Goal: Obtain resource: Obtain resource

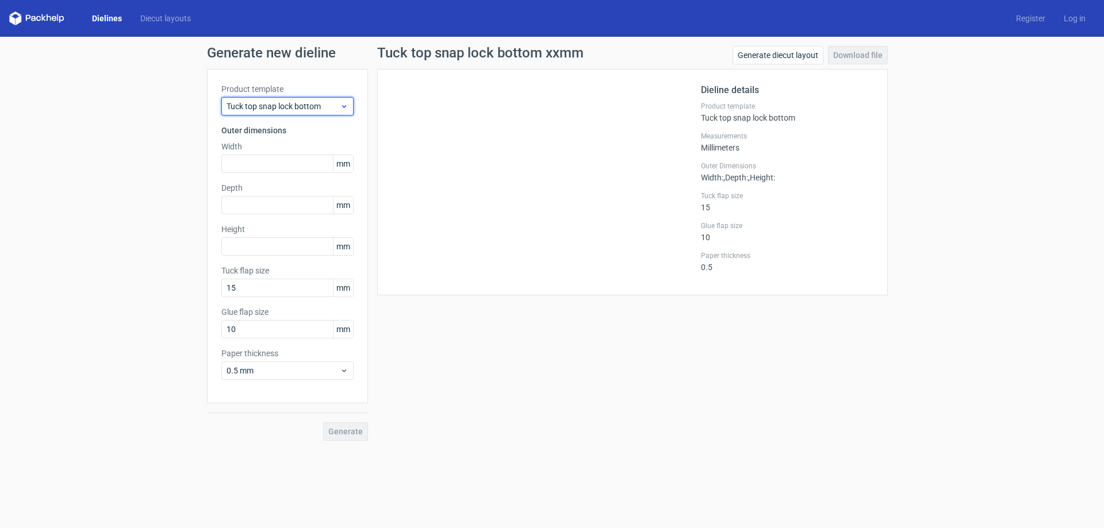
click at [290, 102] on span "Tuck top snap lock bottom" at bounding box center [283, 106] width 113 height 11
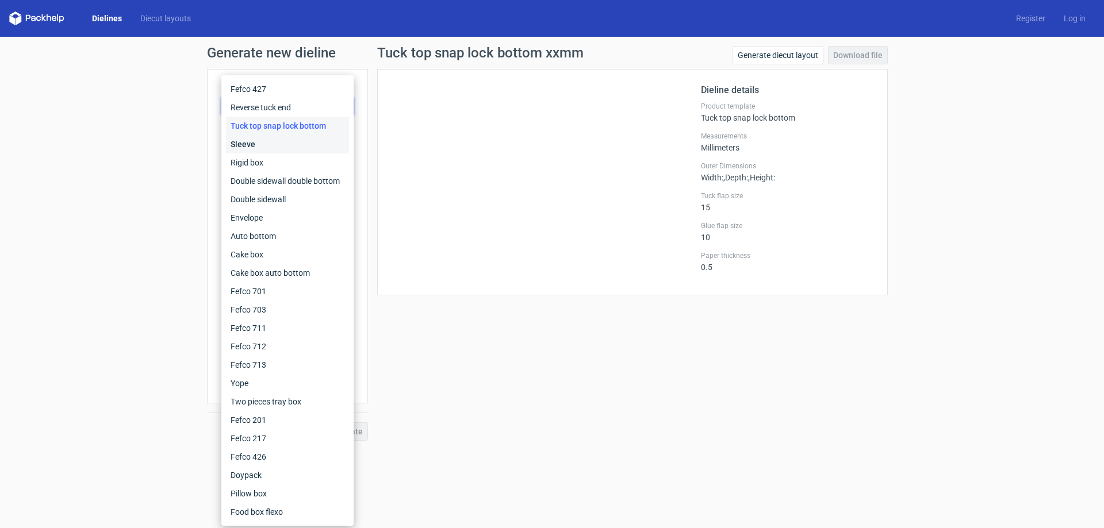
click at [251, 149] on div "Sleeve" at bounding box center [287, 144] width 123 height 18
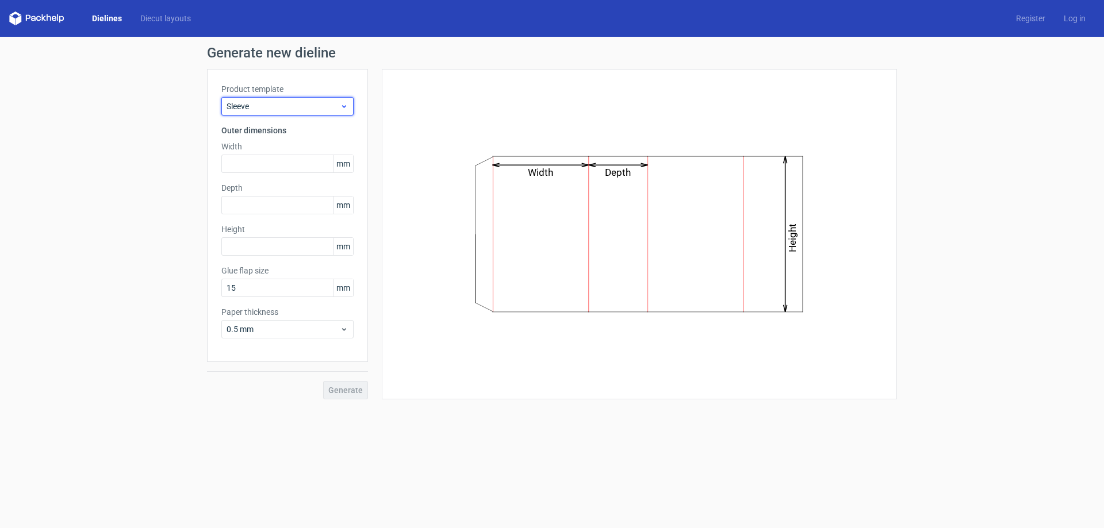
click at [283, 112] on span "Sleeve" at bounding box center [283, 106] width 113 height 11
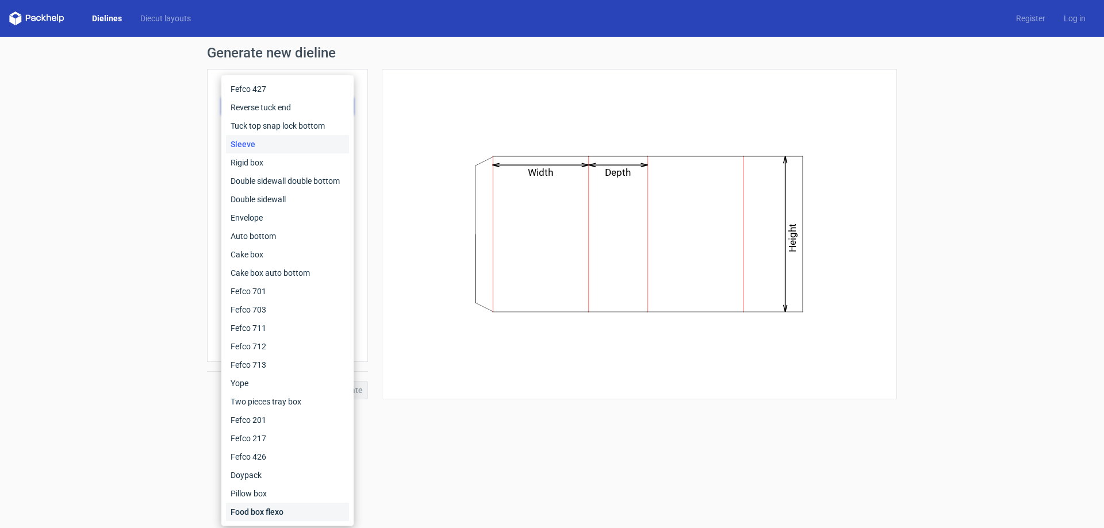
click at [264, 510] on div "Food box flexo" at bounding box center [287, 512] width 123 height 18
